Goal: Task Accomplishment & Management: Manage account settings

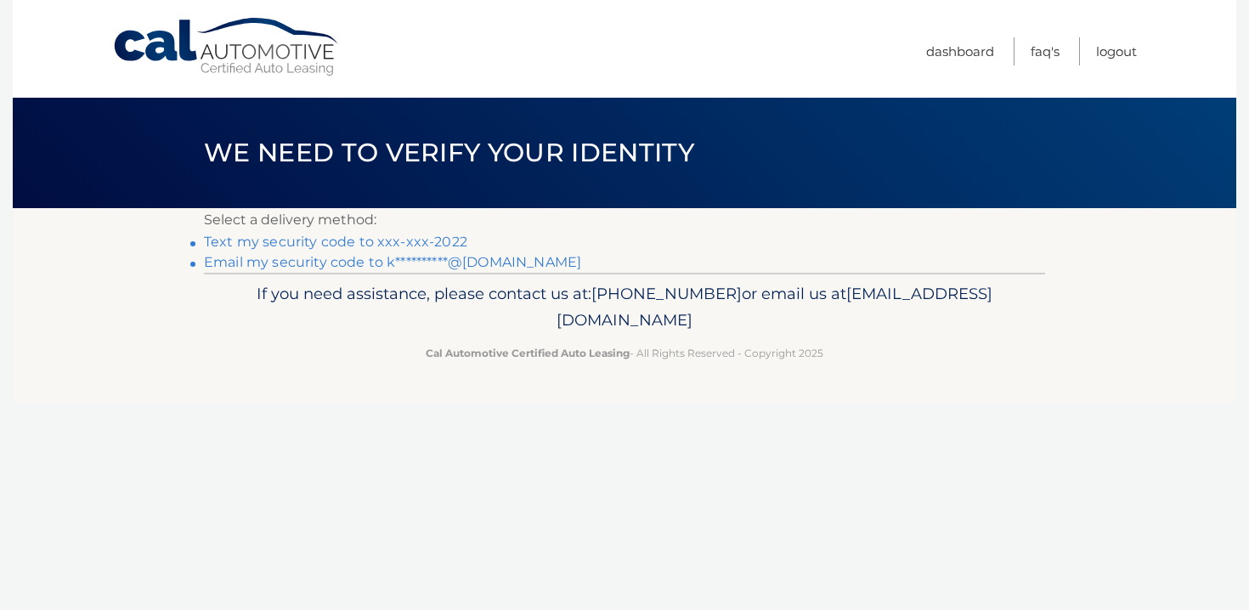
click at [404, 242] on link "Text my security code to xxx-xxx-2022" at bounding box center [335, 242] width 263 height 16
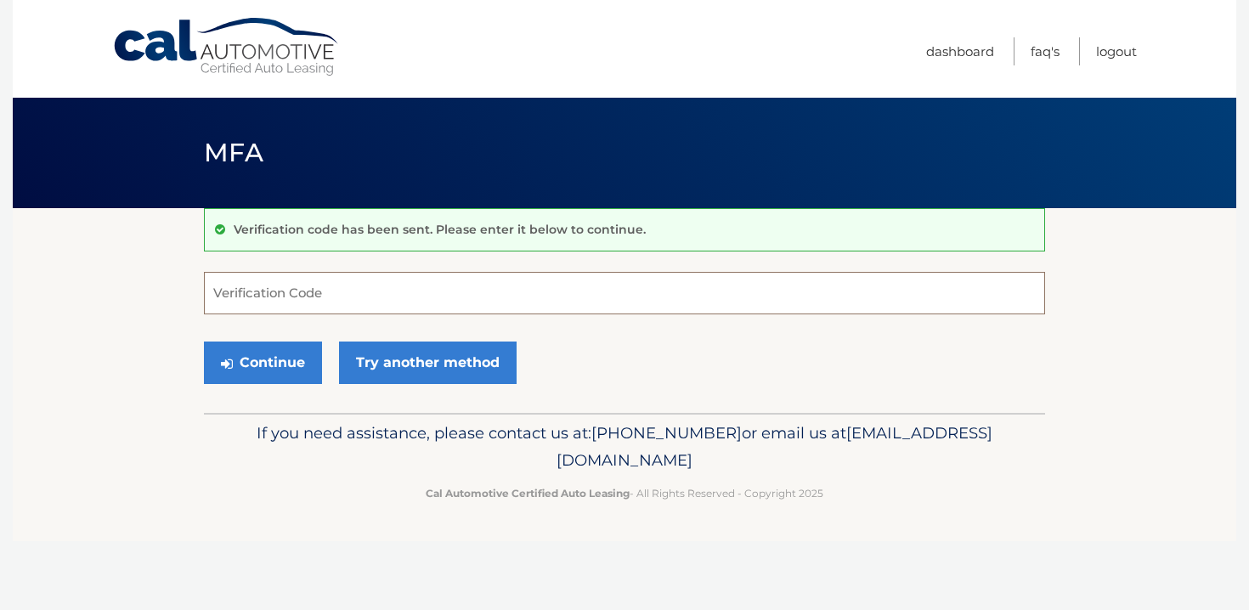
click at [329, 291] on input "Verification Code" at bounding box center [624, 293] width 841 height 42
type input "796746"
click at [204, 342] on button "Continue" at bounding box center [263, 363] width 118 height 42
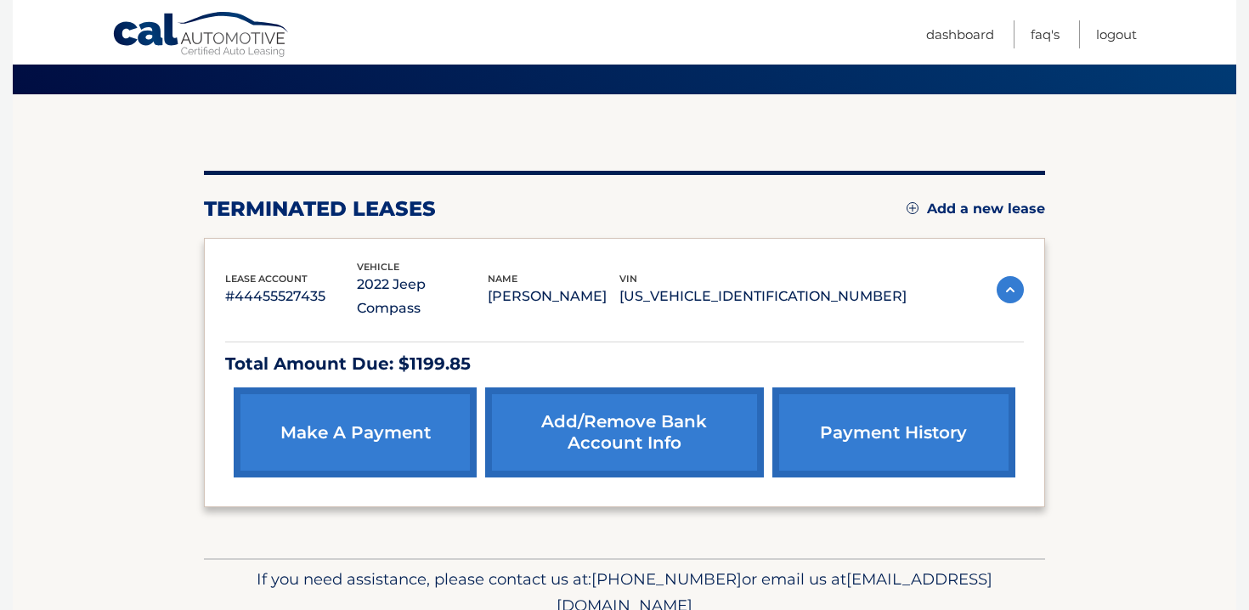
scroll to position [116, 0]
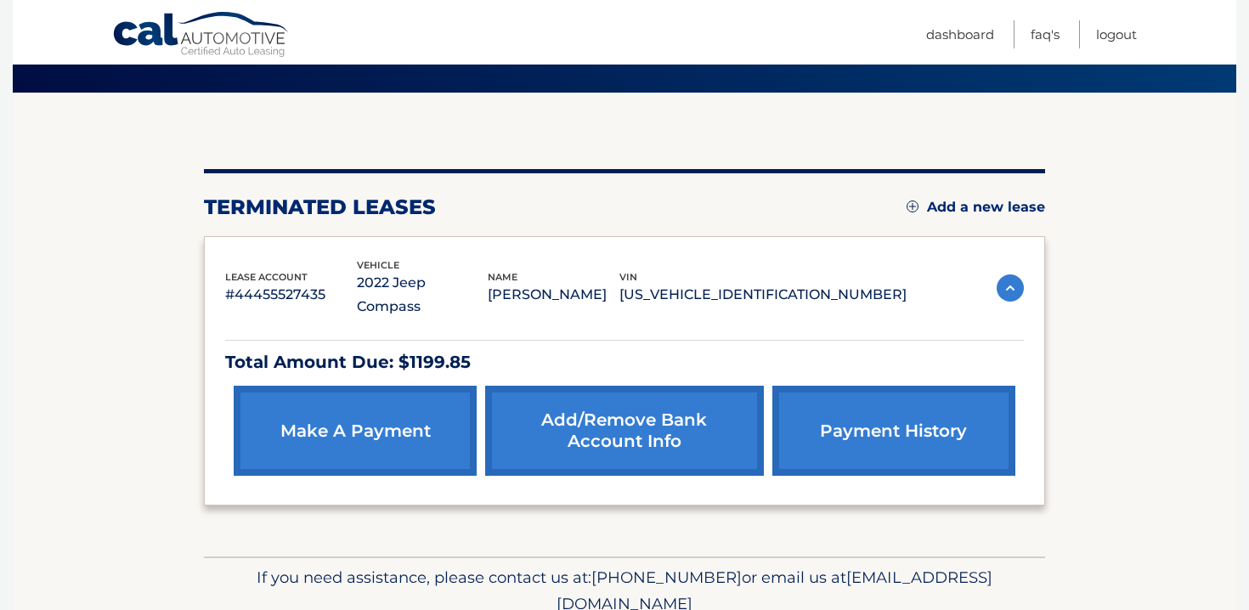
click at [884, 409] on link "payment history" at bounding box center [893, 431] width 243 height 90
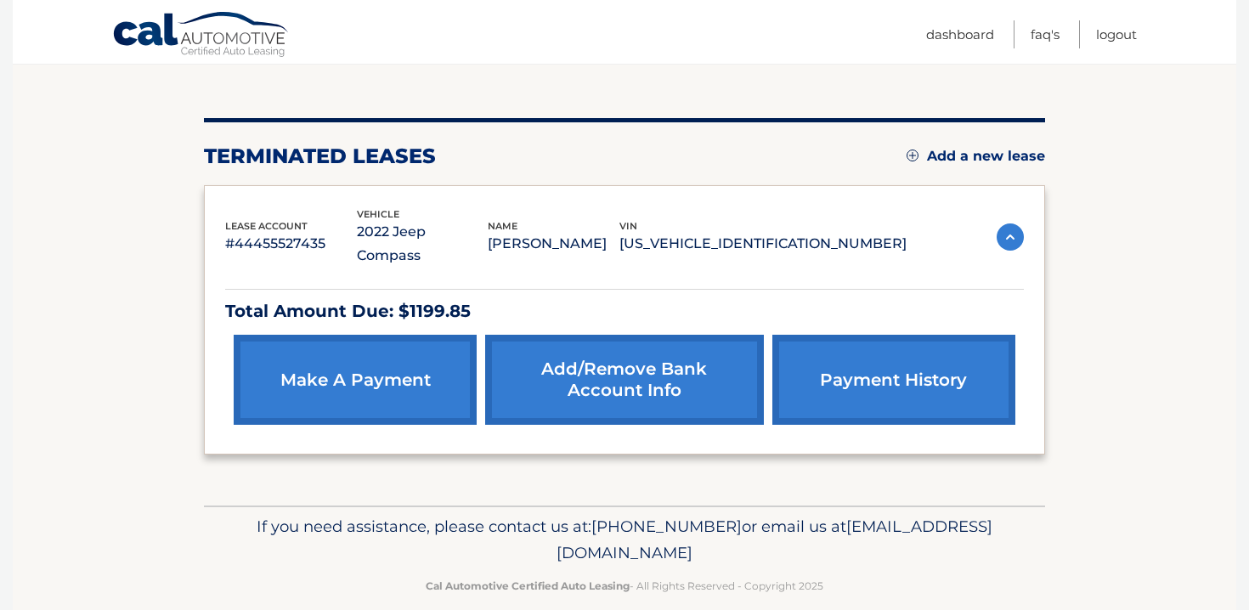
click at [647, 353] on link "Add/Remove bank account info" at bounding box center [624, 380] width 278 height 90
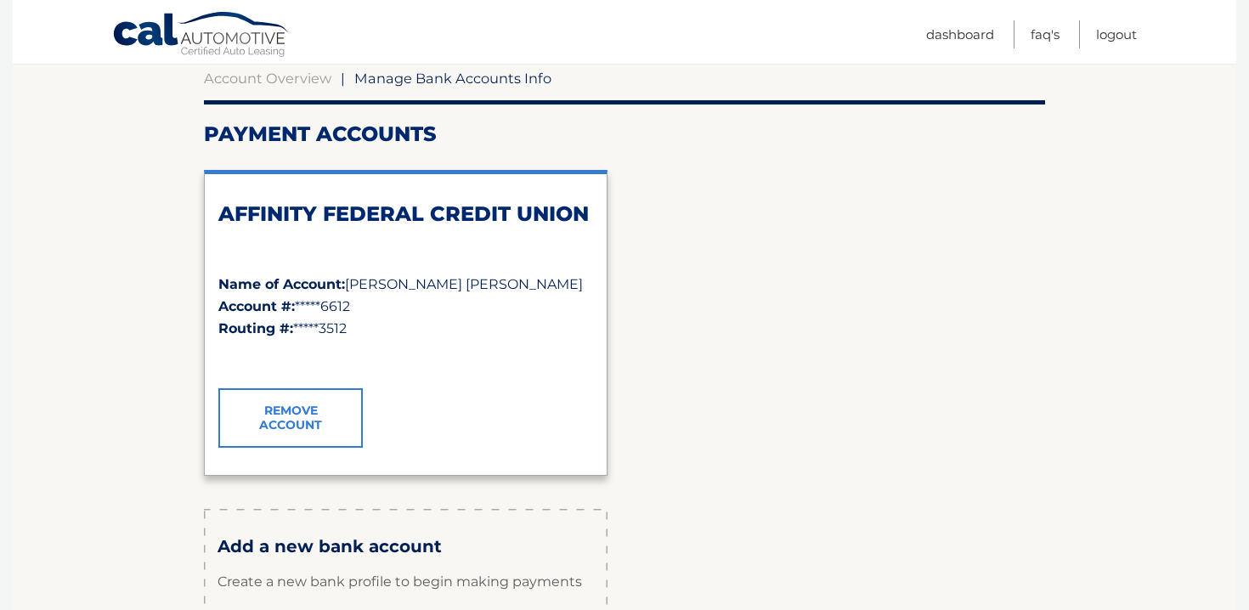
scroll to position [184, 0]
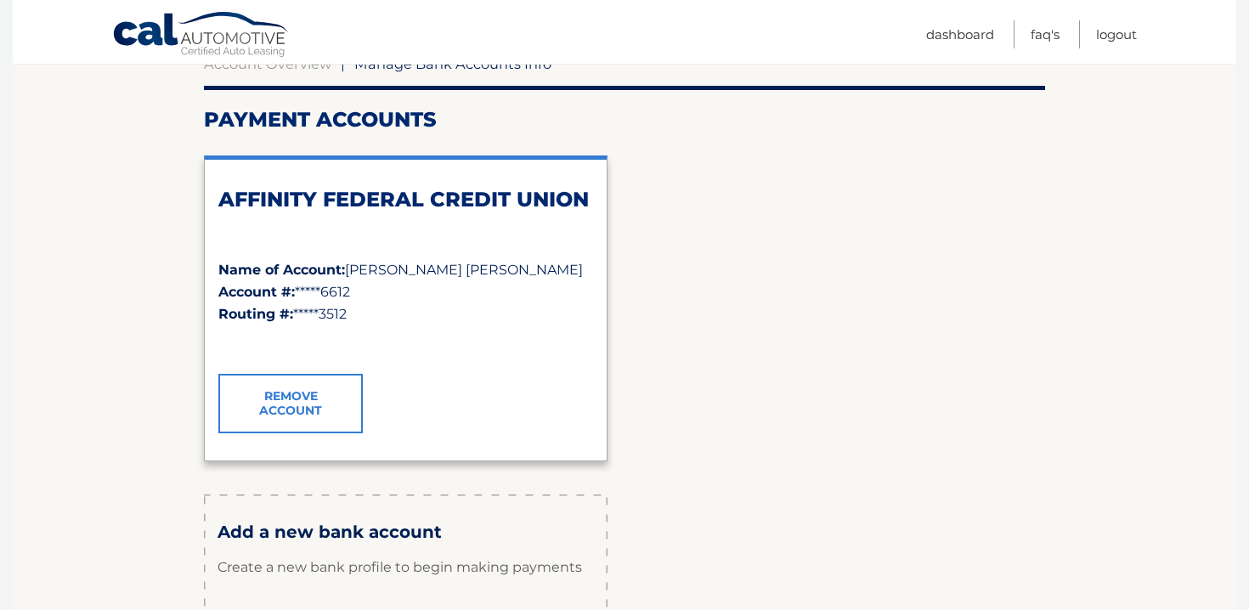
click at [275, 399] on link "Remove Account" at bounding box center [290, 403] width 144 height 59
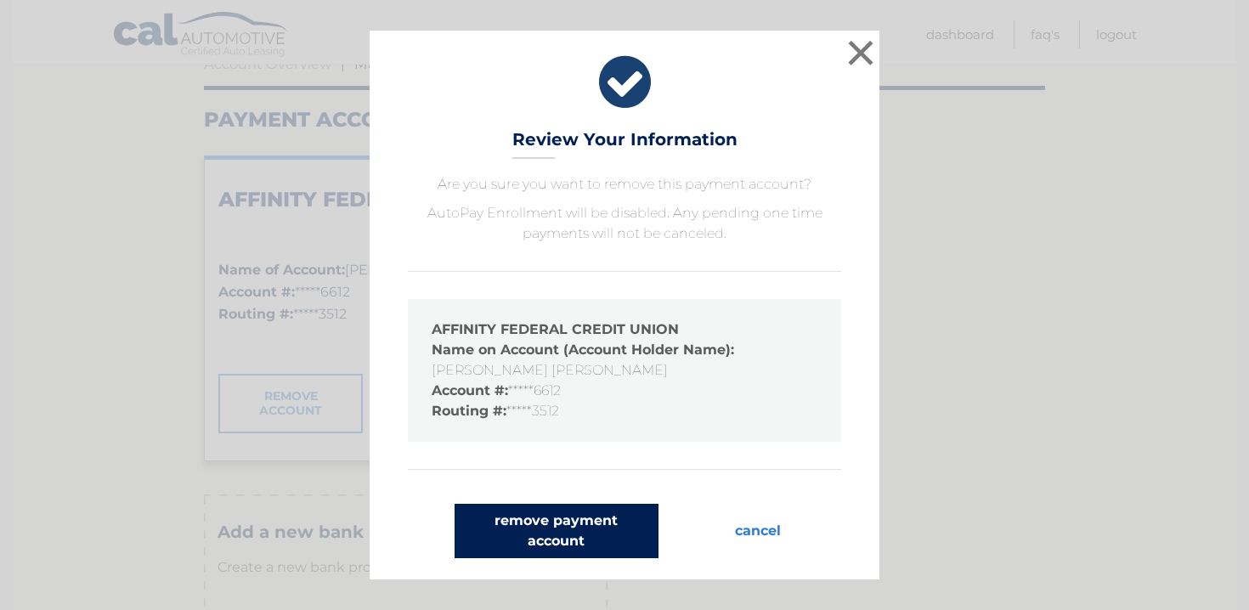
click at [569, 523] on button "remove payment account" at bounding box center [557, 531] width 204 height 54
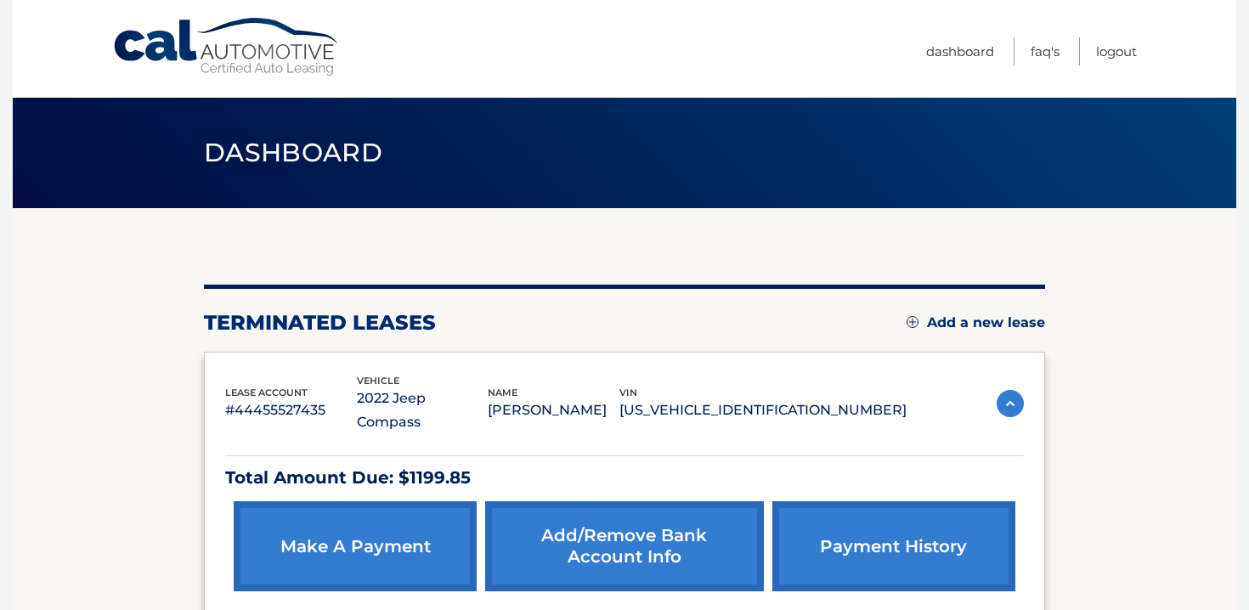
click at [894, 521] on link "payment history" at bounding box center [893, 546] width 243 height 90
click at [369, 525] on link "make a payment" at bounding box center [355, 546] width 243 height 90
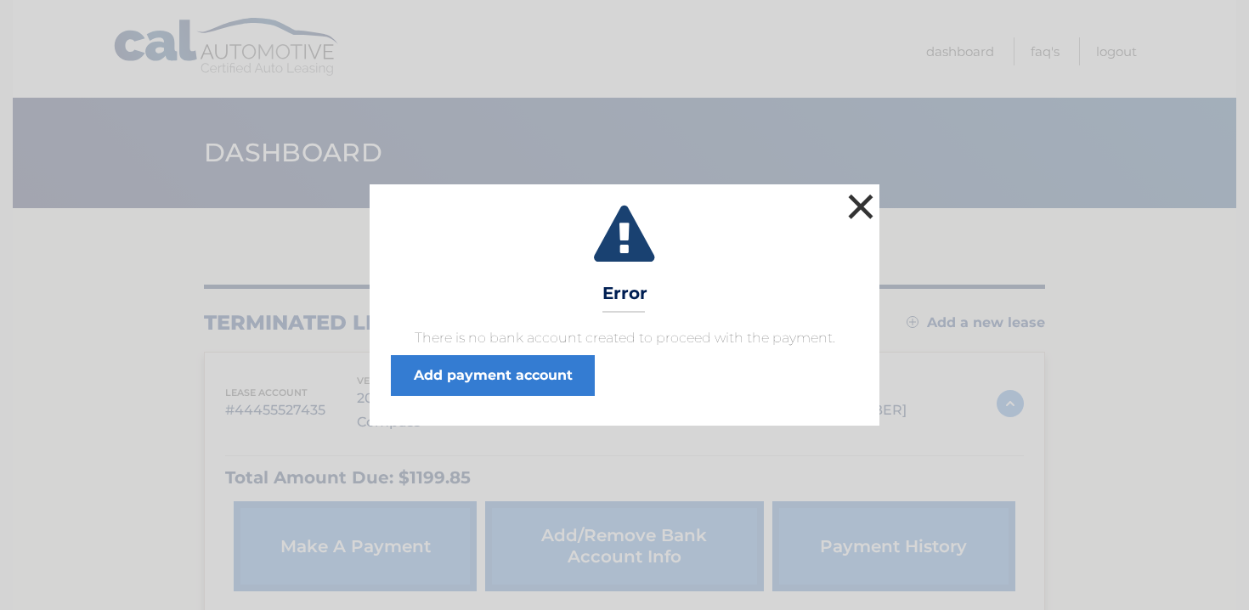
click at [864, 206] on button "×" at bounding box center [861, 206] width 34 height 34
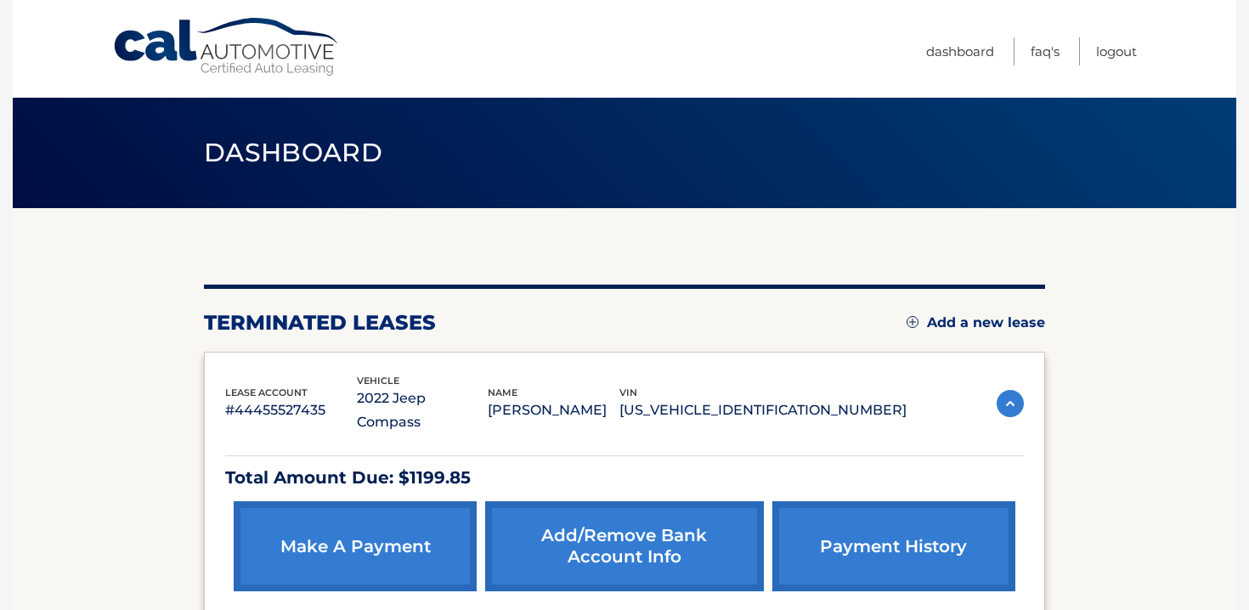
scroll to position [167, 0]
click at [1042, 54] on link "FAQ's" at bounding box center [1045, 51] width 29 height 28
click at [655, 509] on link "Add/Remove bank account info" at bounding box center [624, 546] width 278 height 90
